Goal: Contribute content: Contribute content

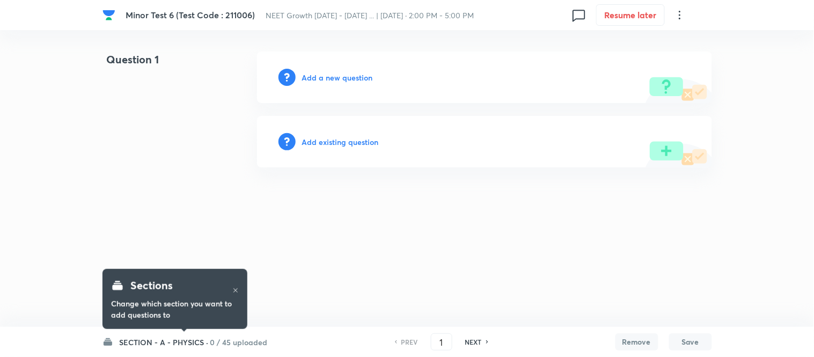
click at [340, 75] on h6 "Add a new question" at bounding box center [337, 77] width 71 height 11
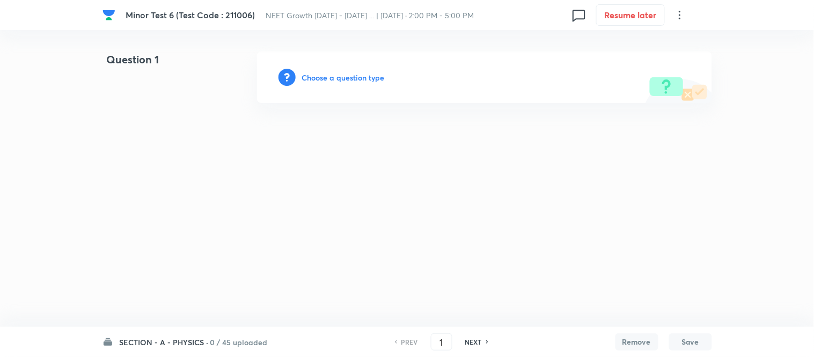
click at [129, 343] on h6 "SECTION - A - PHYSICS ·" at bounding box center [164, 341] width 89 height 11
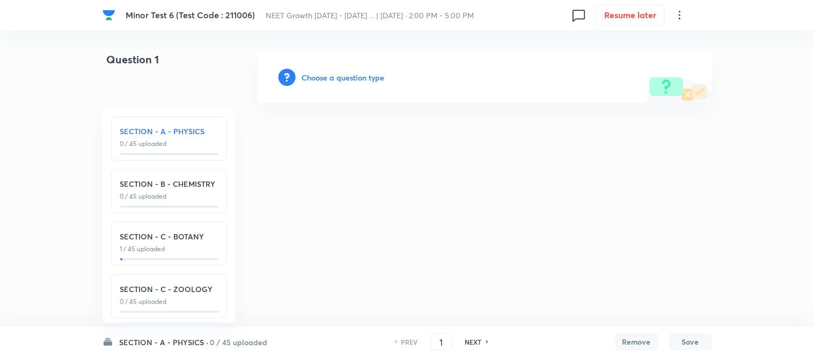
click at [169, 188] on h6 "SECTION - B - CHEMISTRY" at bounding box center [169, 183] width 98 height 11
type input "46"
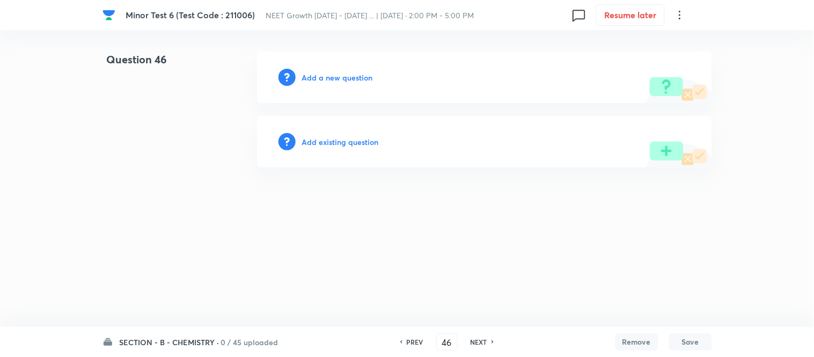
click at [332, 76] on h6 "Add a new question" at bounding box center [337, 77] width 71 height 11
click at [332, 76] on h6 "Choose a question type" at bounding box center [343, 77] width 83 height 11
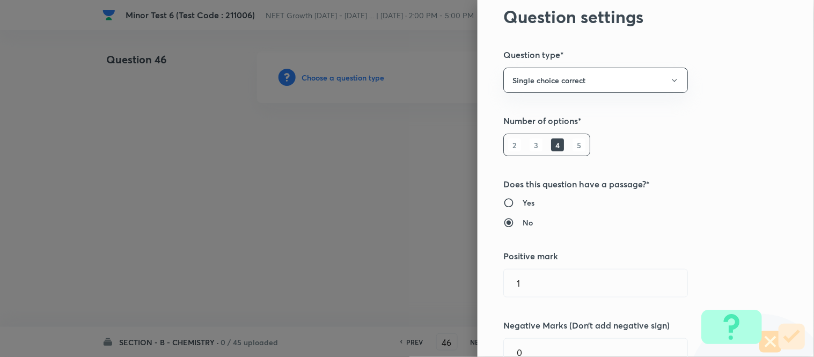
scroll to position [119, 0]
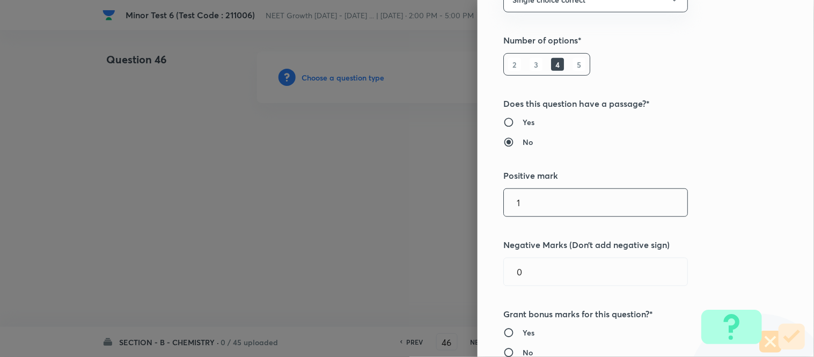
drag, startPoint x: 526, startPoint y: 197, endPoint x: 495, endPoint y: 207, distance: 33.3
click at [503, 207] on div "1 ​" at bounding box center [595, 202] width 185 height 28
type input "4"
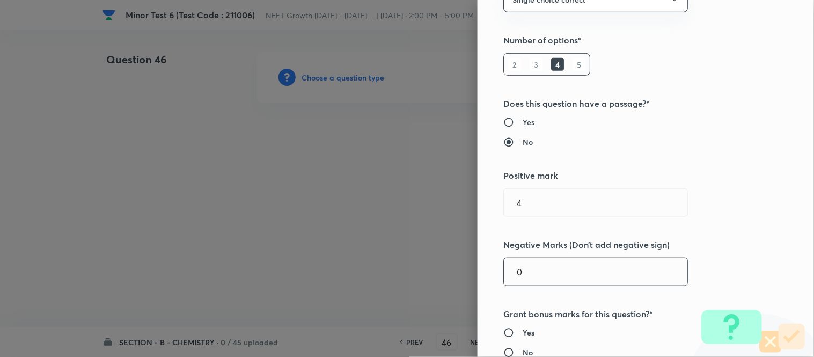
drag, startPoint x: 512, startPoint y: 275, endPoint x: 503, endPoint y: 275, distance: 9.1
click at [504, 275] on input "0" at bounding box center [595, 271] width 183 height 27
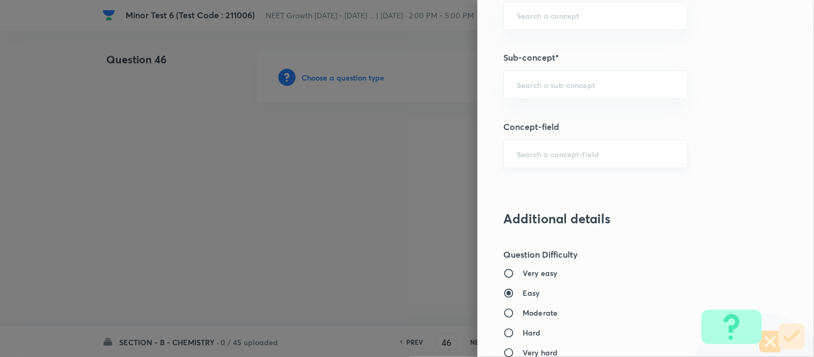
scroll to position [715, 0]
type input "1"
click at [597, 78] on input "text" at bounding box center [596, 83] width 158 height 10
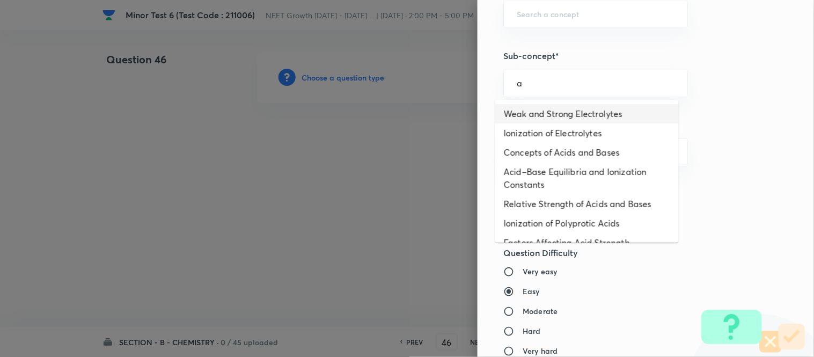
click at [596, 116] on li "Weak and Strong Electrolytes" at bounding box center [586, 113] width 183 height 19
type input "Weak and Strong Electrolytes"
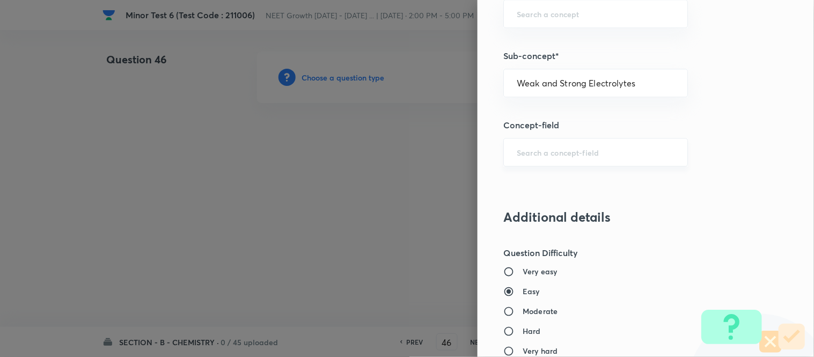
type input "Chemistry"
type input "Physical Chemistry"
type input "Ionic Equilibrium"
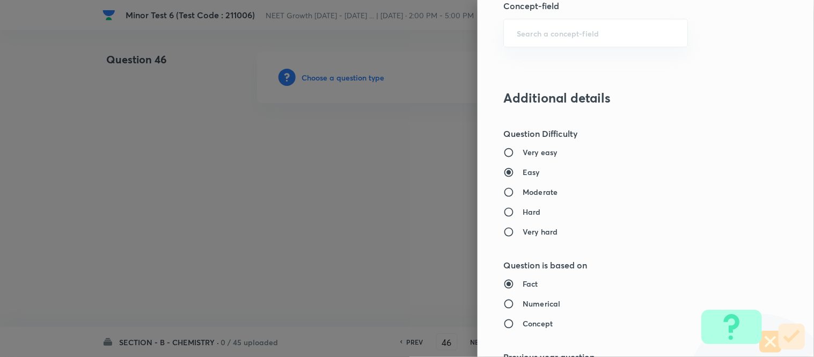
click at [542, 190] on h6 "Moderate" at bounding box center [540, 191] width 35 height 11
click at [523, 190] on input "Moderate" at bounding box center [512, 192] width 19 height 11
radio input "true"
radio input "false"
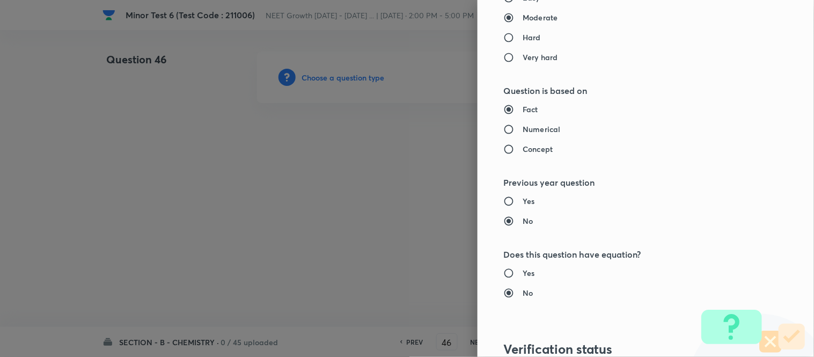
scroll to position [1013, 0]
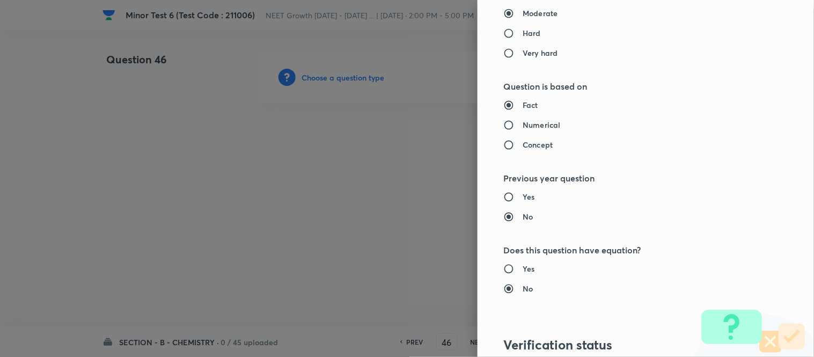
click at [535, 128] on h6 "Numerical" at bounding box center [542, 124] width 38 height 11
click at [523, 128] on input "Numerical" at bounding box center [512, 125] width 19 height 11
radio input "true"
radio input "false"
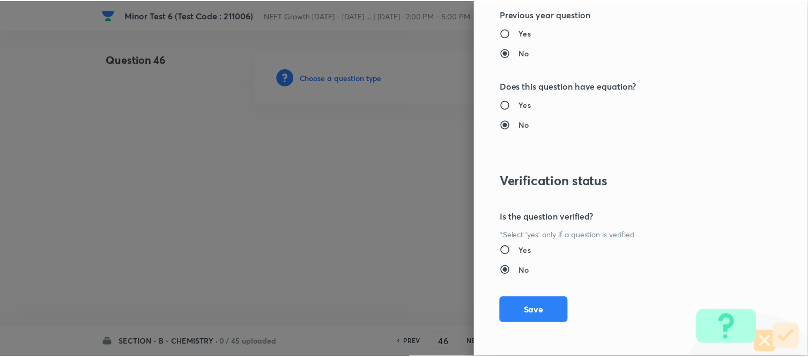
scroll to position [1178, 0]
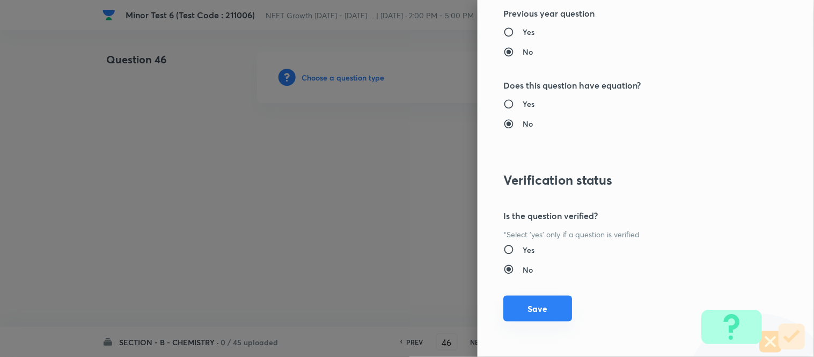
click at [533, 313] on button "Save" at bounding box center [537, 309] width 69 height 26
